Goal: Task Accomplishment & Management: Manage account settings

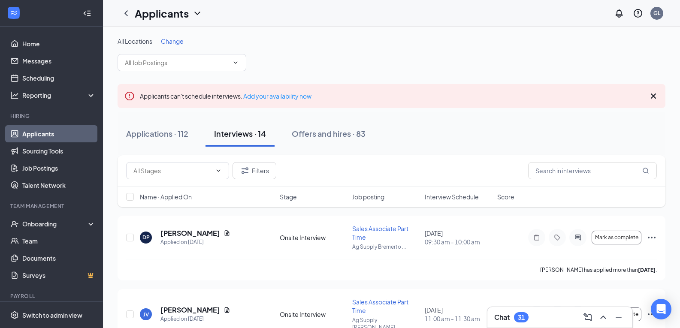
click at [253, 131] on div "Interviews · 14" at bounding box center [240, 133] width 52 height 11
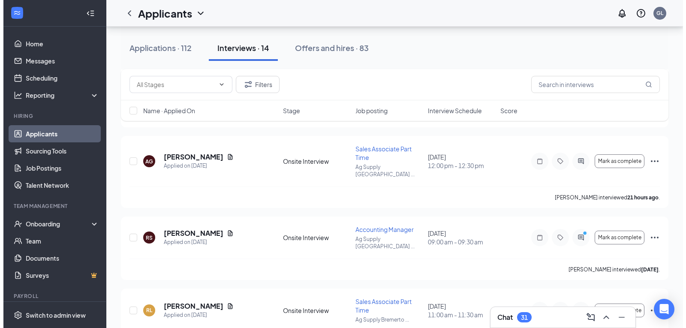
scroll to position [472, 0]
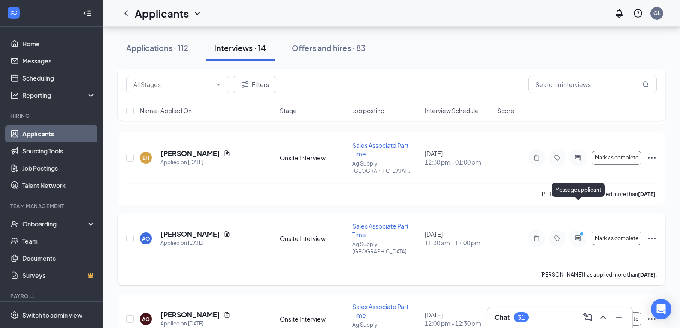
click at [577, 235] on icon "ActiveChat" at bounding box center [578, 238] width 10 height 7
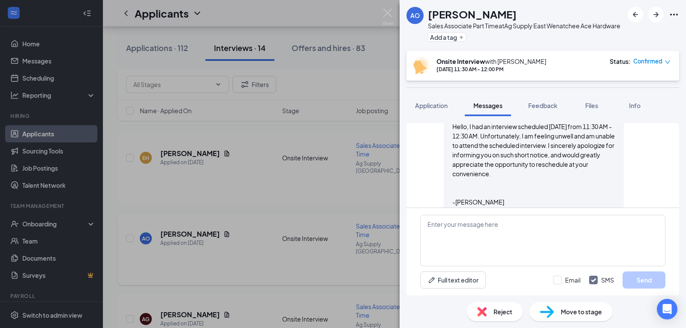
scroll to position [365, 0]
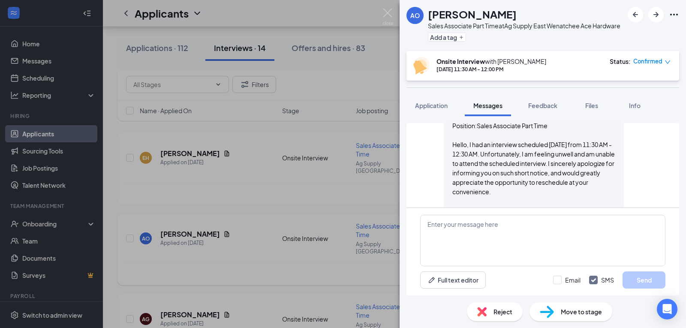
scroll to position [322, 0]
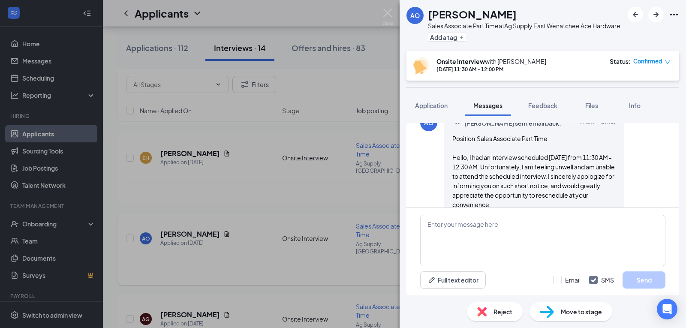
click at [673, 13] on icon "Ellipses" at bounding box center [674, 14] width 10 height 10
click at [598, 34] on link "View full application" at bounding box center [628, 34] width 93 height 9
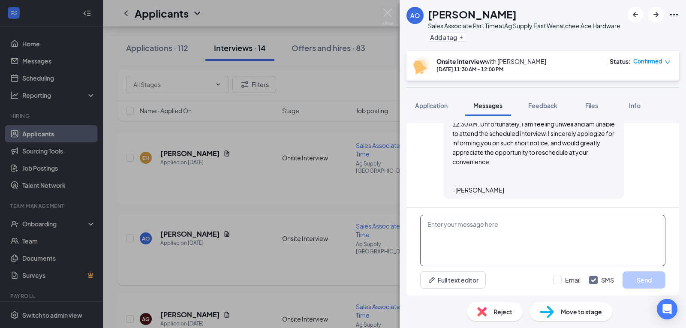
click at [451, 228] on textarea at bounding box center [542, 240] width 245 height 51
type textarea "I have rescheduled you for [DATE] 1:00 pm"
click at [644, 275] on button "Send" at bounding box center [644, 279] width 43 height 17
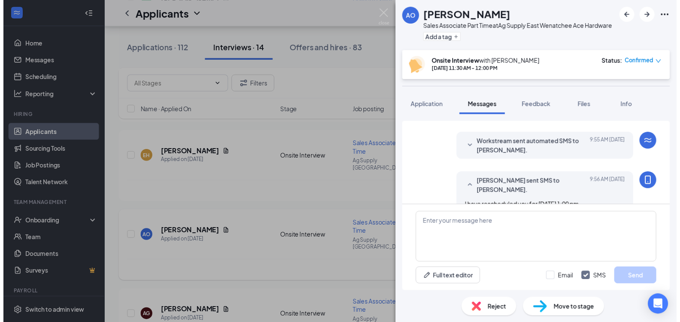
scroll to position [517, 0]
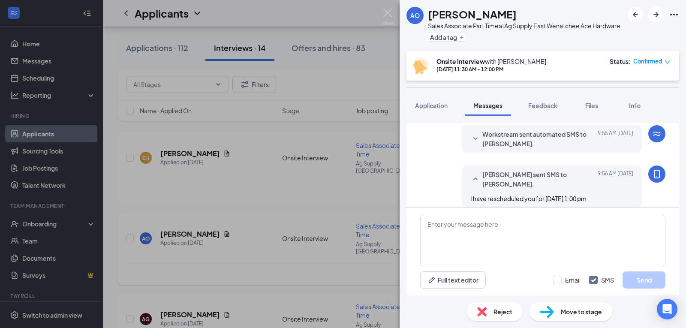
click at [292, 172] on div "AO [PERSON_NAME] Sales Associate Part Time at Ag Supply East Wenatchee Ace Hard…" at bounding box center [343, 164] width 686 height 328
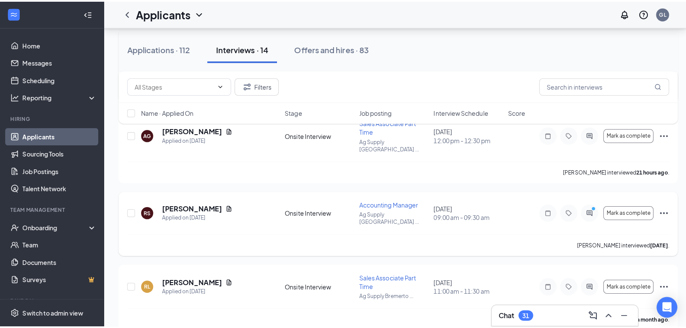
scroll to position [643, 0]
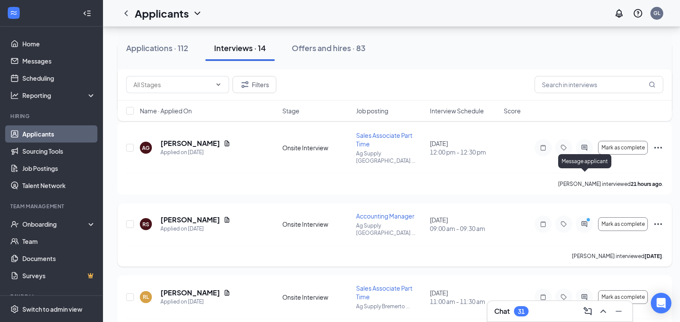
click at [585, 217] on icon "PrimaryDot" at bounding box center [589, 220] width 10 height 7
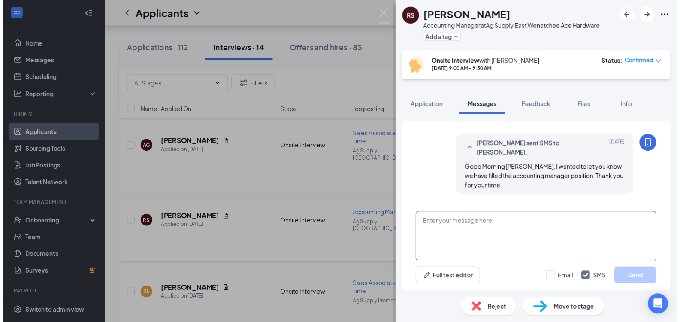
scroll to position [689, 0]
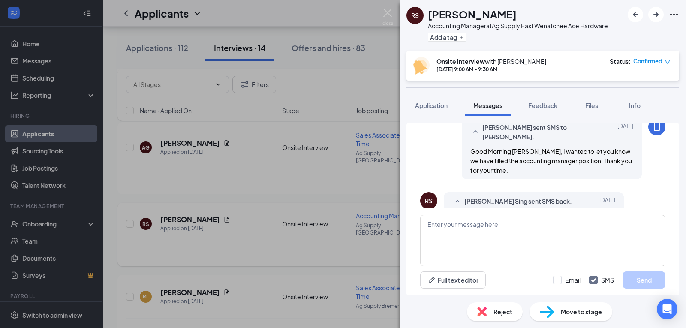
drag, startPoint x: 266, startPoint y: 218, endPoint x: 193, endPoint y: 201, distance: 74.8
click at [266, 218] on div "RS [PERSON_NAME] Sing Accounting Manager at Ag Supply East Wenatchee Ace Hardwa…" at bounding box center [343, 164] width 686 height 328
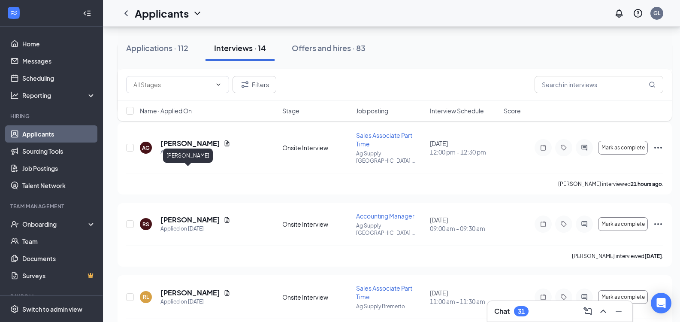
click at [174, 215] on h5 "[PERSON_NAME]" at bounding box center [190, 219] width 60 height 9
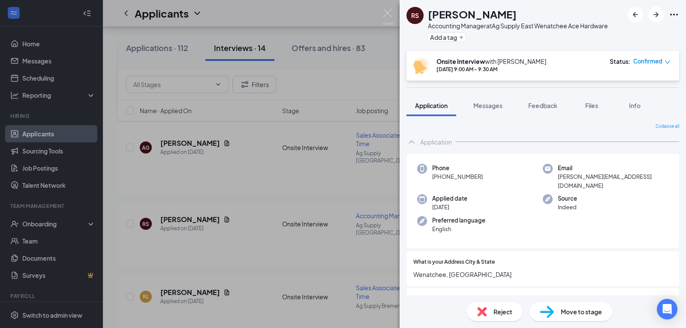
click at [508, 314] on span "Reject" at bounding box center [503, 311] width 19 height 9
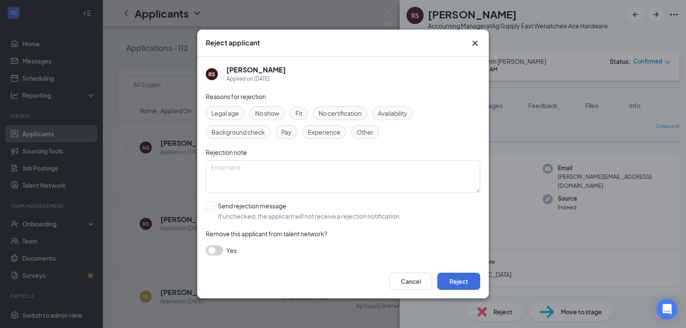
click at [363, 131] on span "Other" at bounding box center [365, 131] width 17 height 9
click at [226, 172] on textarea at bounding box center [343, 176] width 274 height 33
type textarea "Position filled"
click at [208, 205] on input "Send rejection message If unchecked, the applicant will not receive a rejection…" at bounding box center [303, 211] width 195 height 19
checkbox input "true"
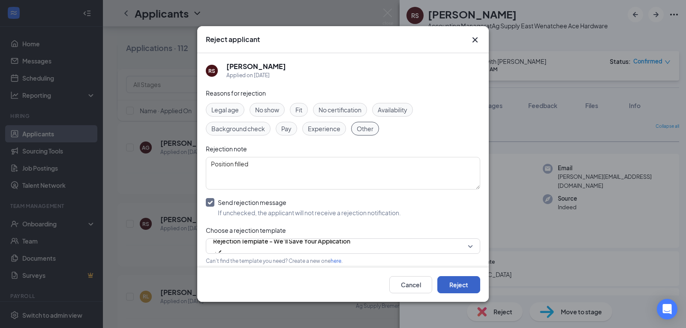
click at [462, 280] on button "Reject" at bounding box center [458, 284] width 43 height 17
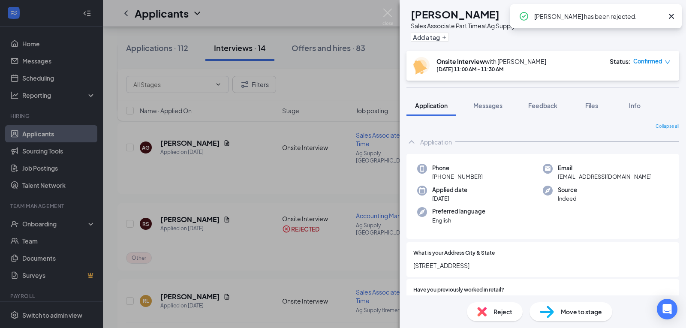
click at [240, 196] on div "[PERSON_NAME] [PERSON_NAME] Sales Associate Part Time at Ag Supply Bremerton Ac…" at bounding box center [343, 164] width 686 height 328
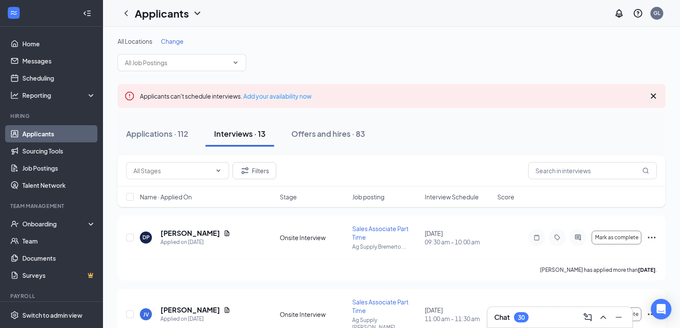
click at [43, 132] on link "Applicants" at bounding box center [58, 133] width 73 height 17
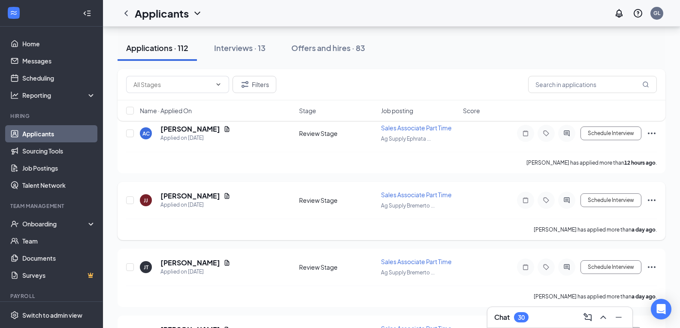
scroll to position [86, 0]
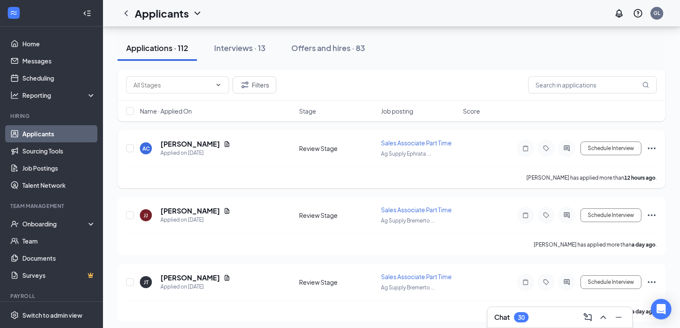
click at [266, 160] on div "AC [PERSON_NAME] Applied on [DATE] Review Stage Sales Associate Part Time Ag Su…" at bounding box center [391, 153] width 531 height 28
click at [253, 213] on div "[PERSON_NAME] [PERSON_NAME] Applied on [DATE]" at bounding box center [217, 215] width 154 height 18
click at [256, 157] on div "AC [PERSON_NAME] Applied on [DATE] Review Stage Sales Associate Part Time Ag Su…" at bounding box center [391, 153] width 531 height 28
click at [259, 154] on div "AC [PERSON_NAME] Applied on [DATE]" at bounding box center [217, 148] width 154 height 18
click at [219, 86] on icon "ChevronDown" at bounding box center [218, 84] width 7 height 7
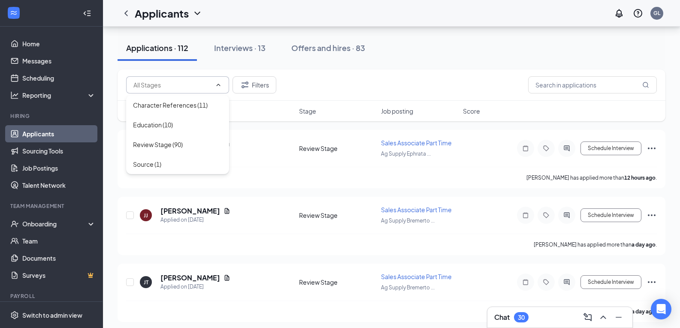
click at [332, 78] on div "Filters" at bounding box center [391, 84] width 531 height 17
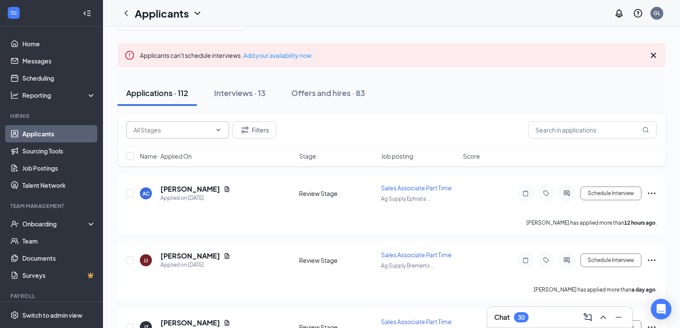
scroll to position [0, 0]
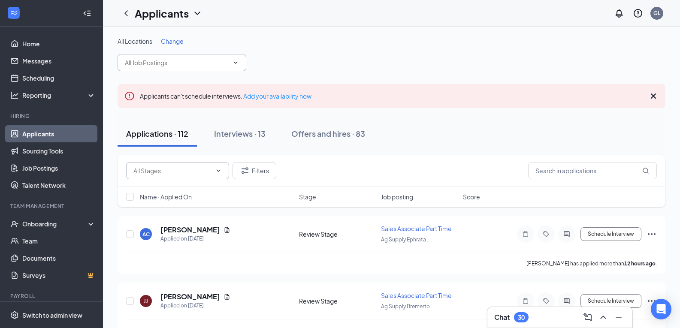
click at [174, 62] on input "text" at bounding box center [177, 62] width 104 height 9
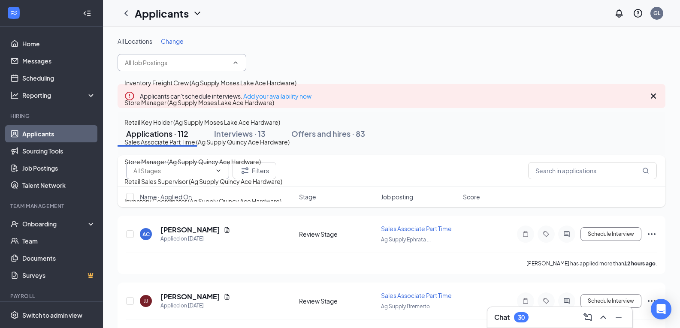
click at [297, 57] on div "All Locations Change" at bounding box center [392, 54] width 548 height 34
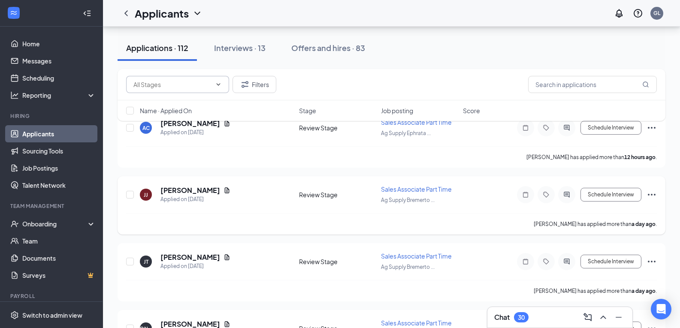
scroll to position [86, 0]
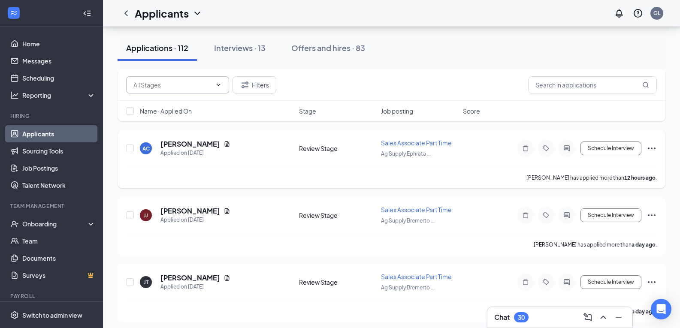
click at [262, 163] on div "AC [PERSON_NAME] Applied on [DATE] Review Stage Sales Associate Part Time Ag Su…" at bounding box center [391, 153] width 531 height 28
click at [263, 148] on div "AC [PERSON_NAME] Applied on [DATE]" at bounding box center [217, 148] width 154 height 18
click at [257, 148] on div "AC [PERSON_NAME] Applied on [DATE]" at bounding box center [217, 148] width 154 height 18
click at [244, 151] on div "AC [PERSON_NAME] Applied on [DATE]" at bounding box center [217, 148] width 154 height 18
click at [267, 148] on div "AC [PERSON_NAME] Applied on [DATE]" at bounding box center [217, 148] width 154 height 18
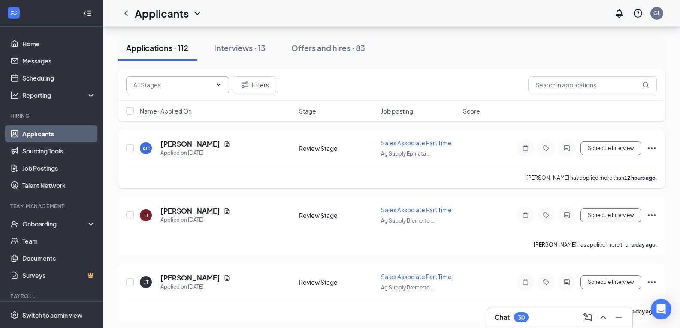
click at [260, 140] on div "AC [PERSON_NAME] Applied on [DATE]" at bounding box center [217, 148] width 154 height 18
click at [205, 181] on div "[PERSON_NAME] has applied more than 12 hours ago ." at bounding box center [391, 177] width 531 height 21
click at [259, 160] on div "AC [PERSON_NAME] Applied on [DATE] Review Stage Sales Associate Part Time Ag Su…" at bounding box center [391, 153] width 531 height 28
click at [265, 178] on div "[PERSON_NAME] has applied more than 12 hours ago ." at bounding box center [391, 177] width 531 height 21
click at [260, 178] on div "[PERSON_NAME] has applied more than 12 hours ago ." at bounding box center [391, 177] width 531 height 21
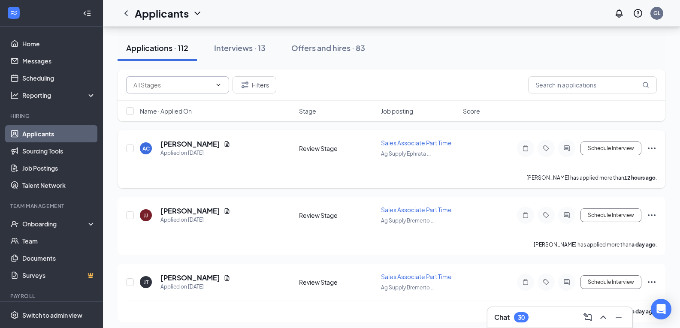
drag, startPoint x: 268, startPoint y: 156, endPoint x: 249, endPoint y: 145, distance: 22.1
click at [268, 156] on div "AC [PERSON_NAME] Applied on [DATE]" at bounding box center [217, 148] width 154 height 18
click at [300, 148] on div "Review Stage" at bounding box center [337, 148] width 77 height 9
click at [299, 146] on div "Review Stage" at bounding box center [337, 148] width 77 height 9
click at [36, 129] on link "Applicants" at bounding box center [58, 133] width 73 height 17
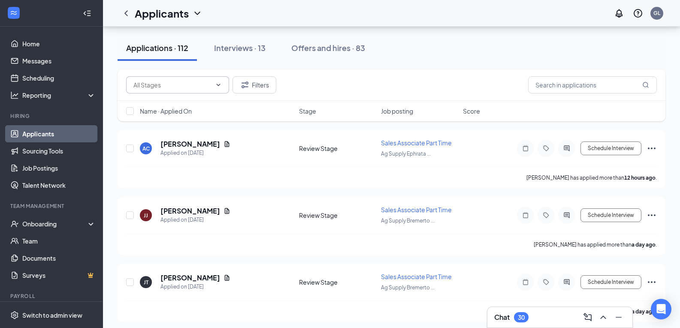
click at [53, 132] on link "Applicants" at bounding box center [58, 133] width 73 height 17
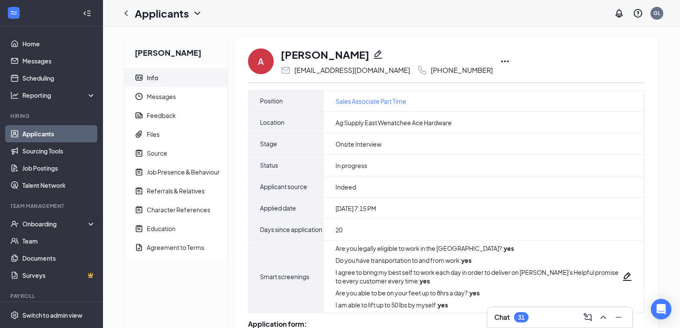
click at [501, 61] on icon "Ellipses" at bounding box center [505, 61] width 8 height 2
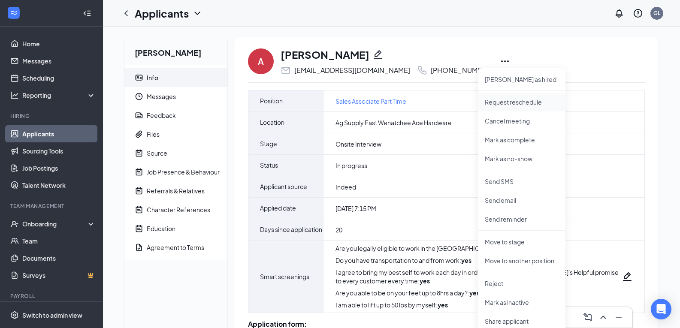
click at [522, 100] on p "Request reschedule" at bounding box center [522, 102] width 74 height 9
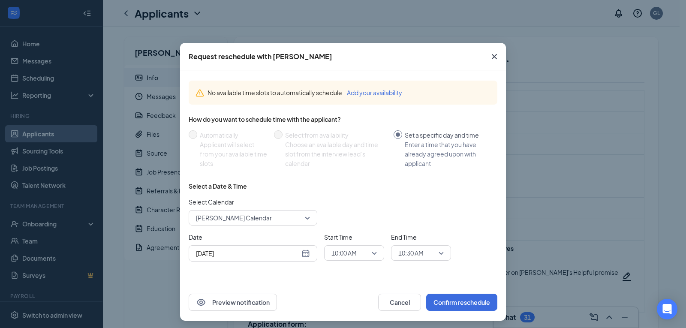
click at [303, 255] on div "Aug 26, 2025" at bounding box center [253, 253] width 114 height 9
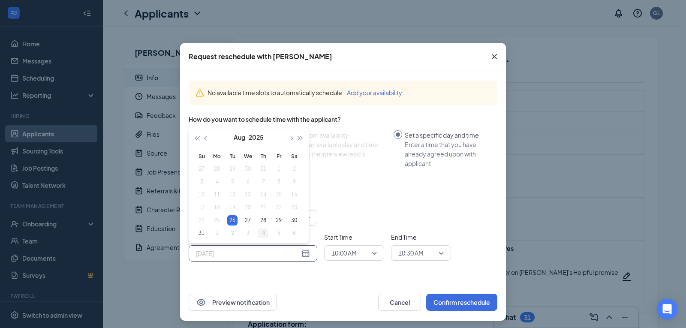
type input "Sep 4, 2025"
click at [260, 233] on div "4" at bounding box center [263, 233] width 10 height 10
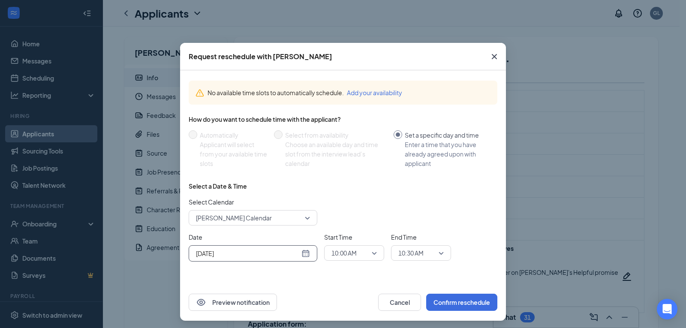
click at [368, 250] on span "10:00 AM" at bounding box center [354, 253] width 45 height 13
click at [335, 206] on span "01:00 PM" at bounding box center [343, 209] width 25 height 9
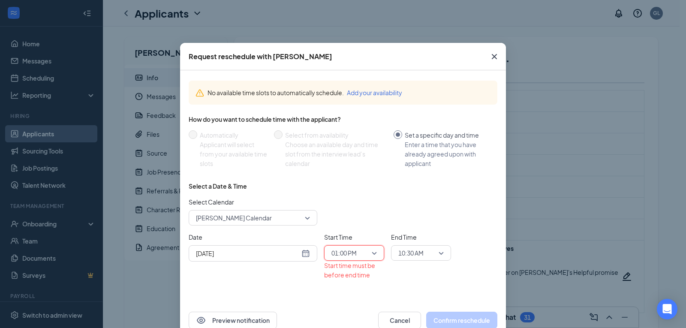
click at [439, 252] on span "10:30 AM" at bounding box center [420, 253] width 45 height 13
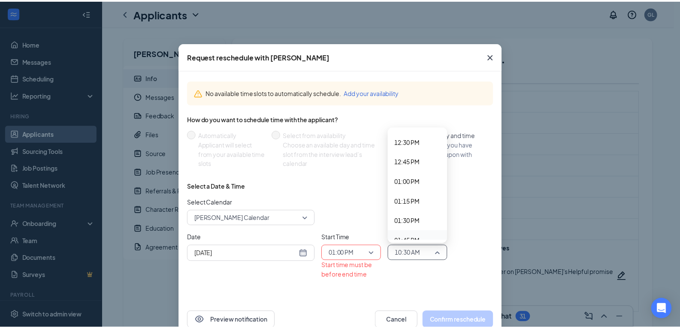
scroll to position [997, 0]
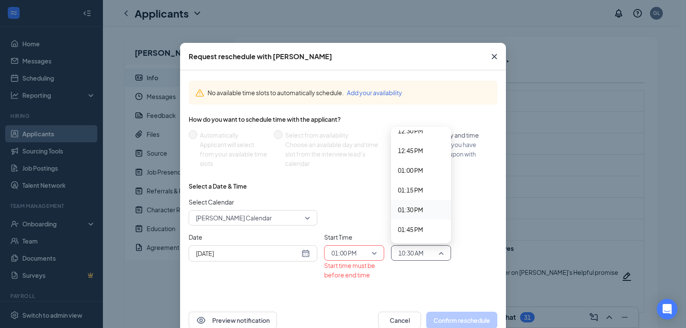
click at [405, 208] on span "01:30 PM" at bounding box center [410, 209] width 25 height 9
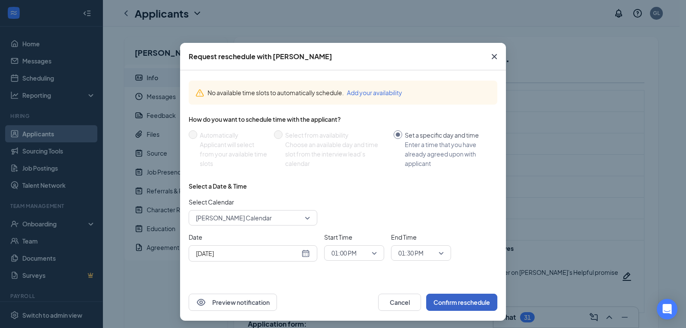
click at [457, 296] on button "Confirm reschedule" at bounding box center [461, 302] width 71 height 17
